Goal: Navigation & Orientation: Find specific page/section

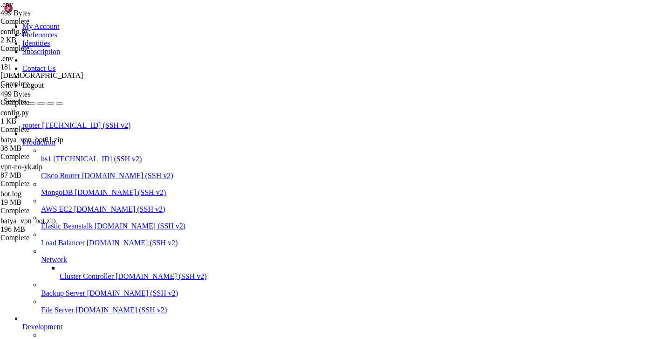
scroll to position [7, 0]
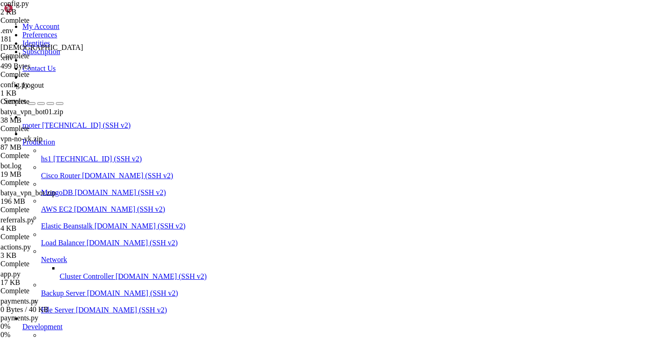
scroll to position [68, 0]
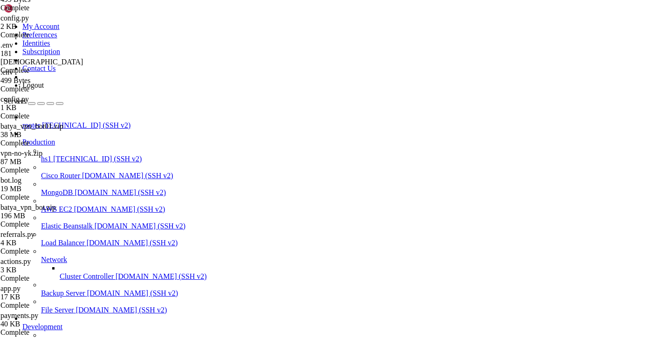
scroll to position [0, 0]
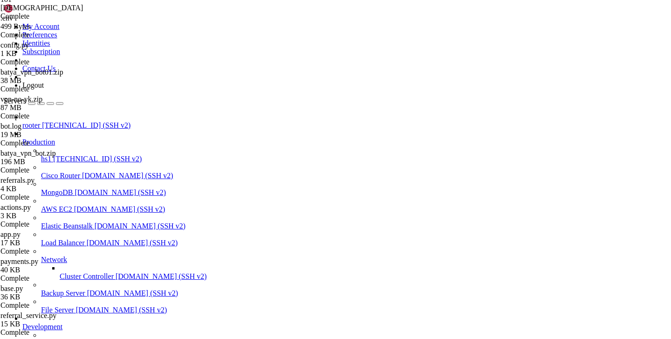
scroll to position [122, 0]
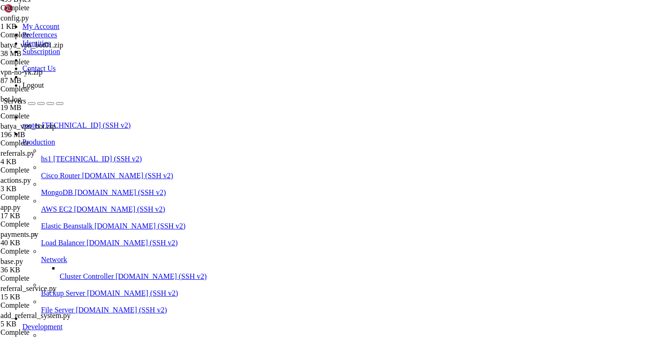
scroll to position [149, 0]
type input "/var/service/vpn-no-yk"
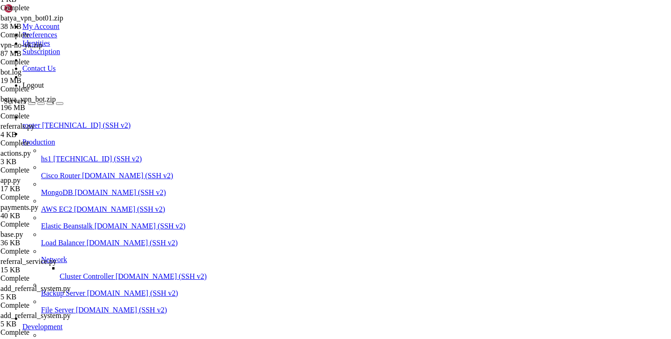
scroll to position [0, 0]
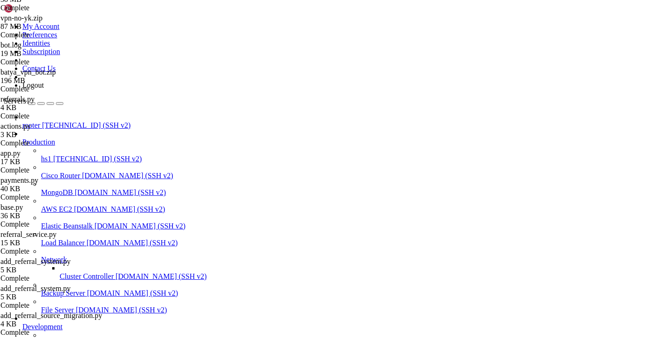
scroll to position [203, 0]
drag, startPoint x: 136, startPoint y: 795, endPoint x: 7, endPoint y: 793, distance: 128.1
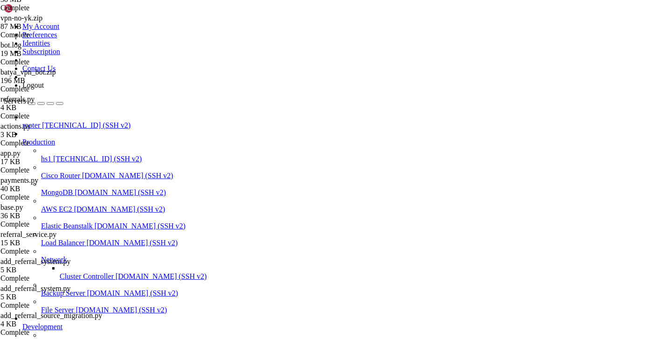
copy x-row "add_referral_source_migration.py"
